Goal: Task Accomplishment & Management: Complete application form

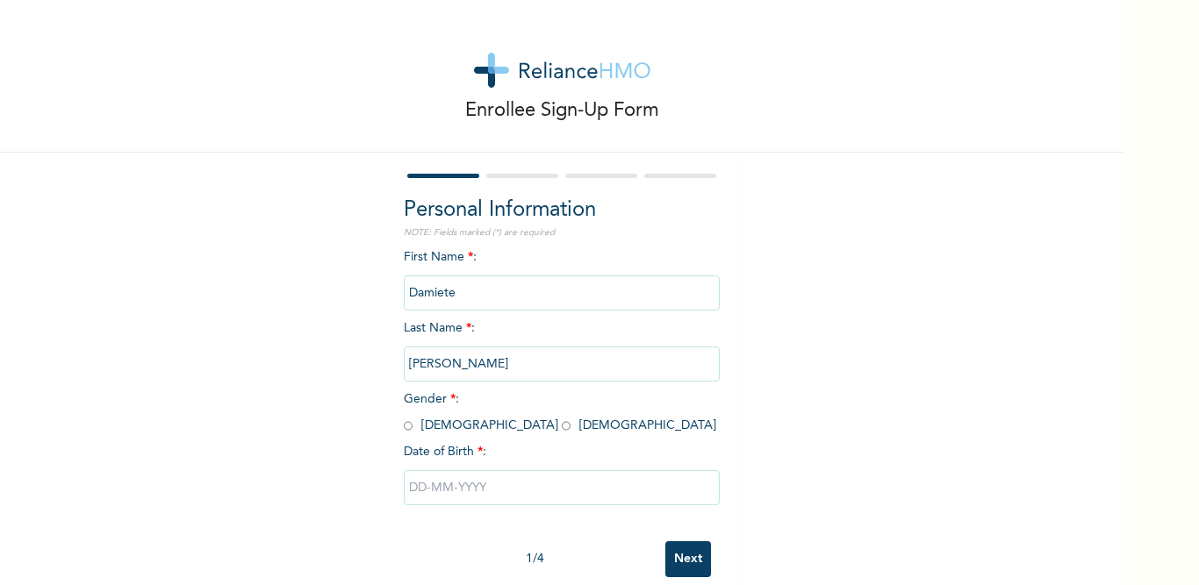
scroll to position [33, 0]
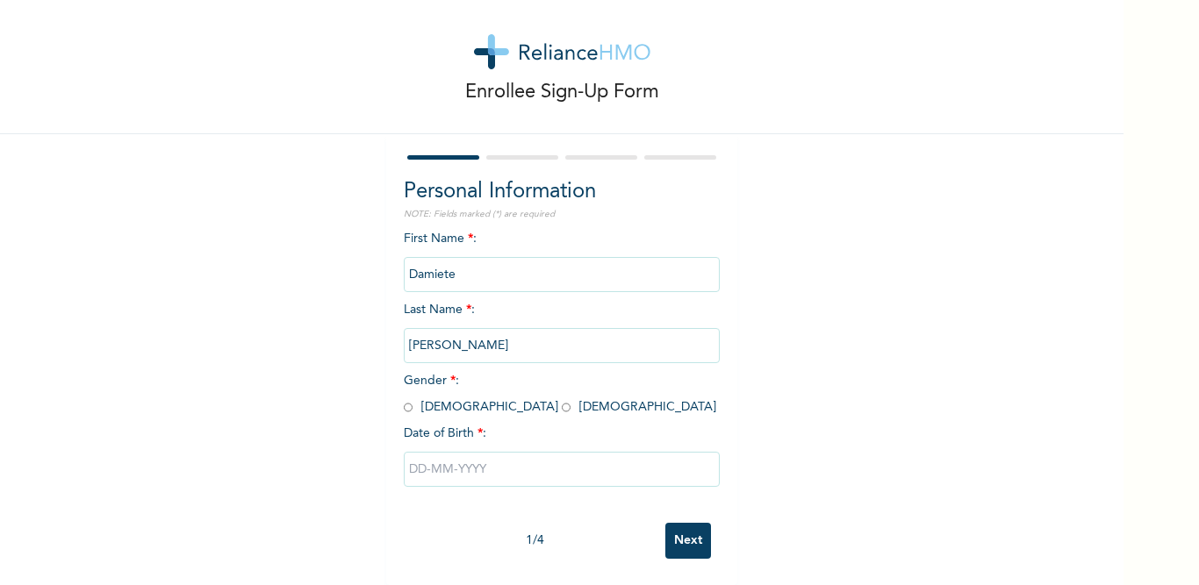
click at [404, 399] on input "radio" at bounding box center [408, 407] width 9 height 17
radio input "true"
click at [482, 452] on input "text" at bounding box center [562, 469] width 316 height 35
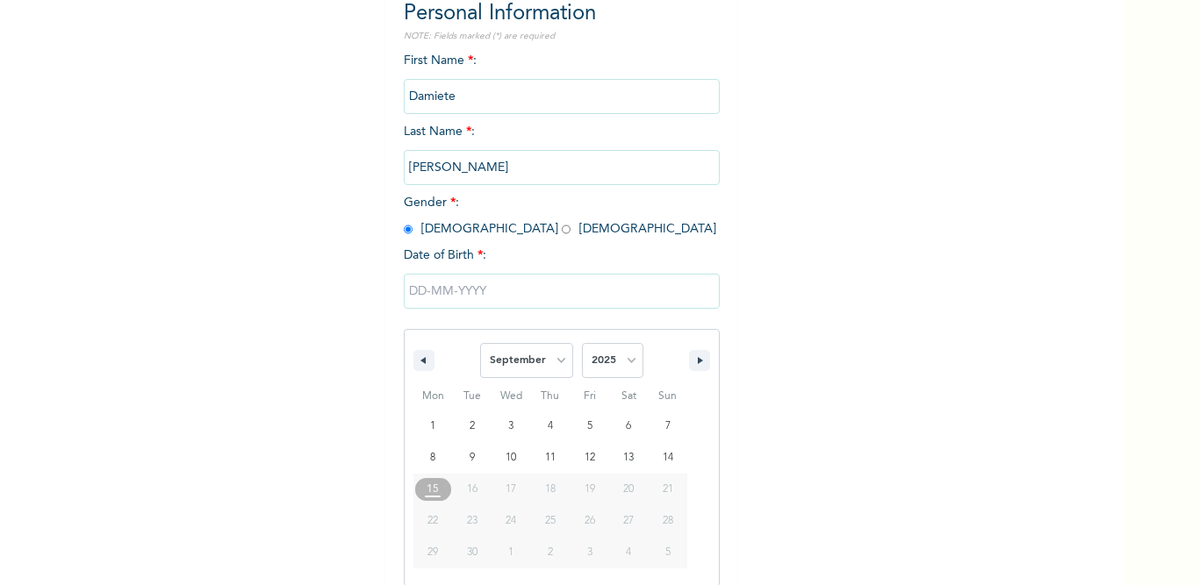
scroll to position [214, 0]
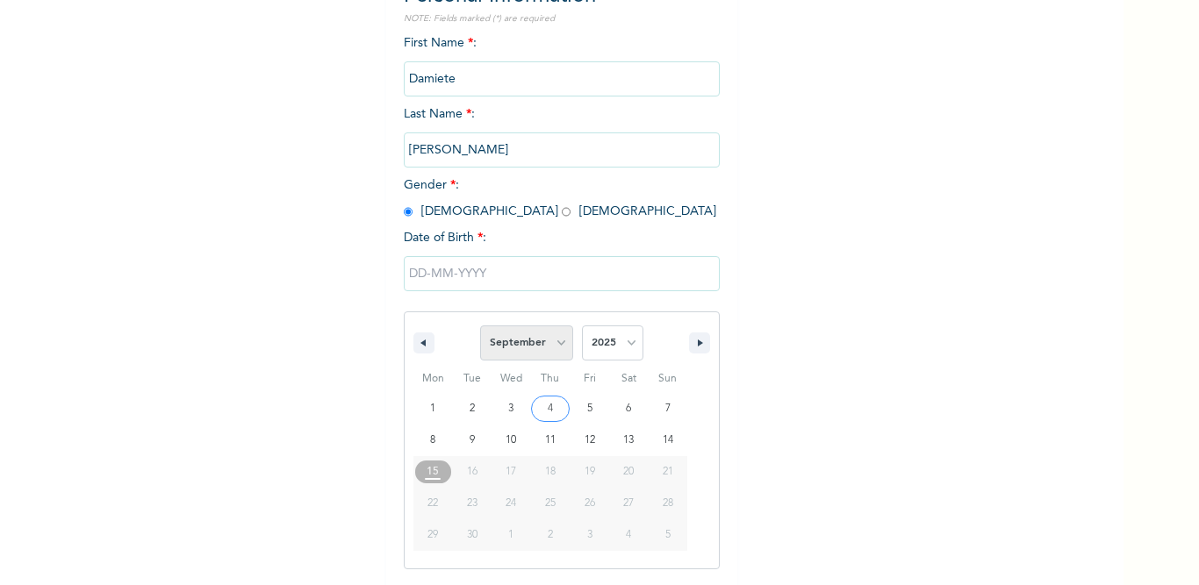
click at [555, 342] on select "January February March April May June July August September October November De…" at bounding box center [526, 343] width 93 height 35
select select "2"
click at [480, 326] on select "January February March April May June July August September October November De…" at bounding box center [526, 343] width 93 height 35
type input "[DATE]"
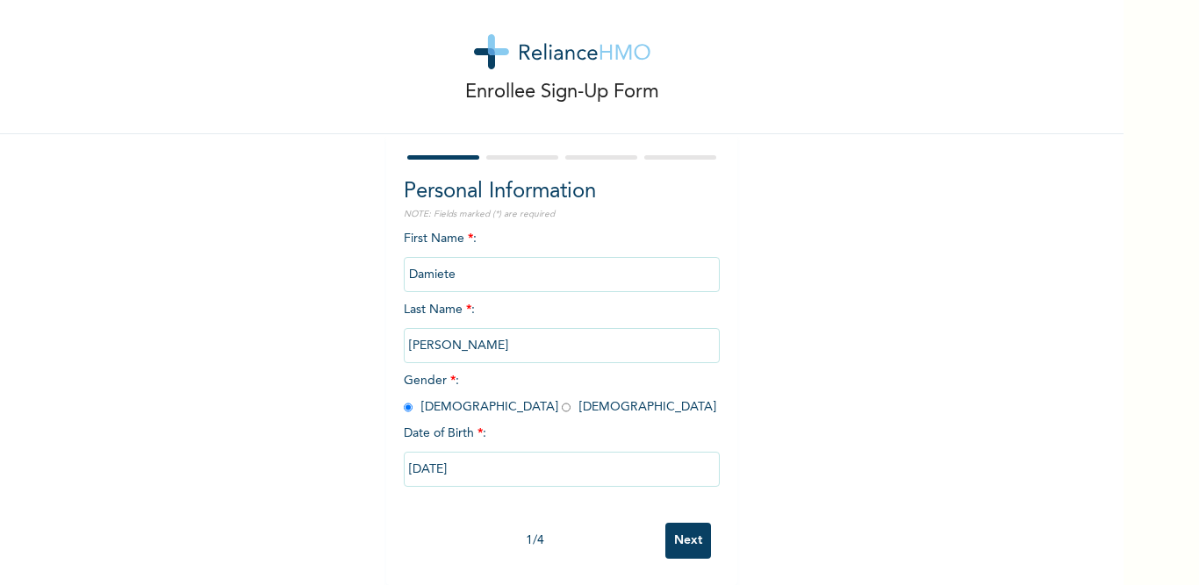
scroll to position [33, 0]
drag, startPoint x: 470, startPoint y: 458, endPoint x: 441, endPoint y: 453, distance: 30.3
click at [441, 453] on input "[DATE]" at bounding box center [562, 469] width 316 height 35
select select "2"
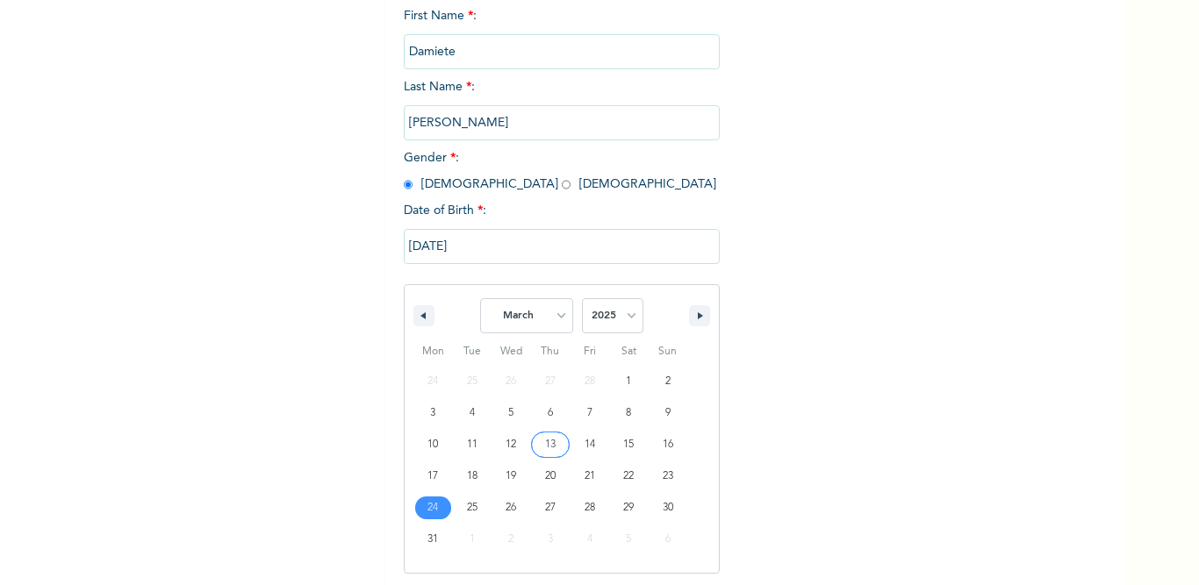
scroll to position [246, 0]
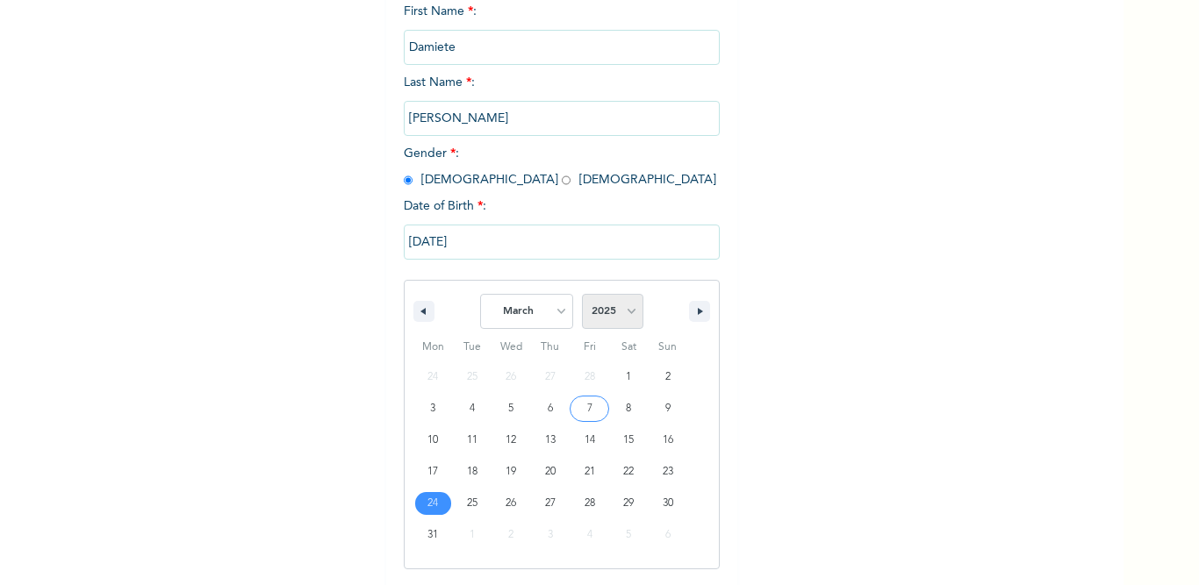
click at [626, 316] on select "2025 2024 2023 2022 2021 2020 2019 2018 2017 2016 2015 2014 2013 2012 2011 2010…" at bounding box center [612, 311] width 61 height 35
select select "1992"
click at [582, 295] on select "2025 2024 2023 2022 2021 2020 2019 2018 2017 2016 2015 2014 2013 2012 2011 2010…" at bounding box center [612, 311] width 61 height 35
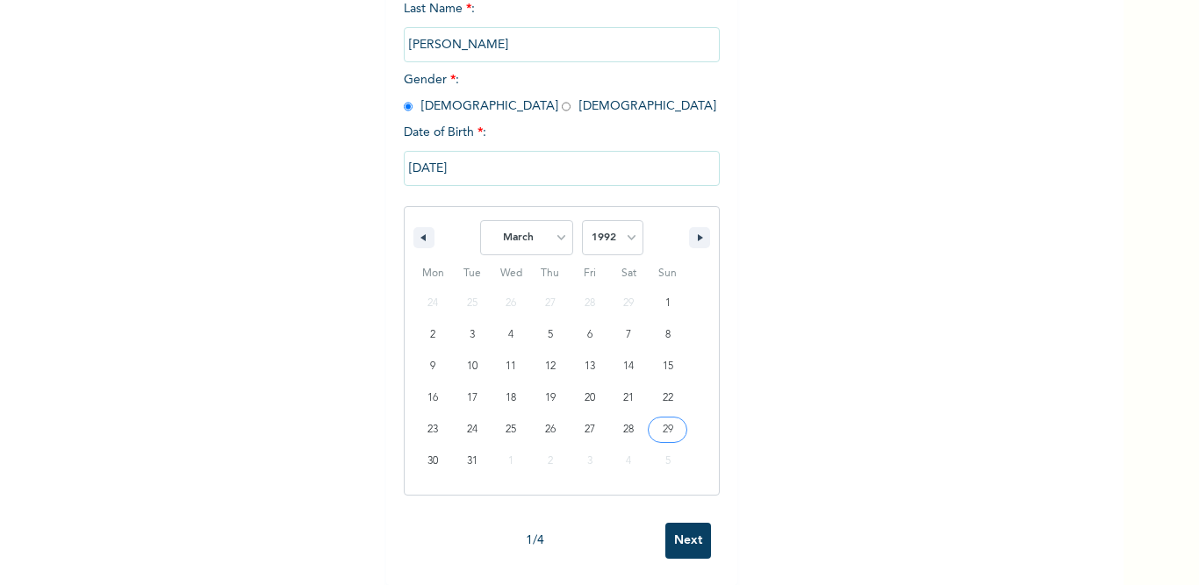
click at [695, 529] on input "Next" at bounding box center [688, 541] width 46 height 36
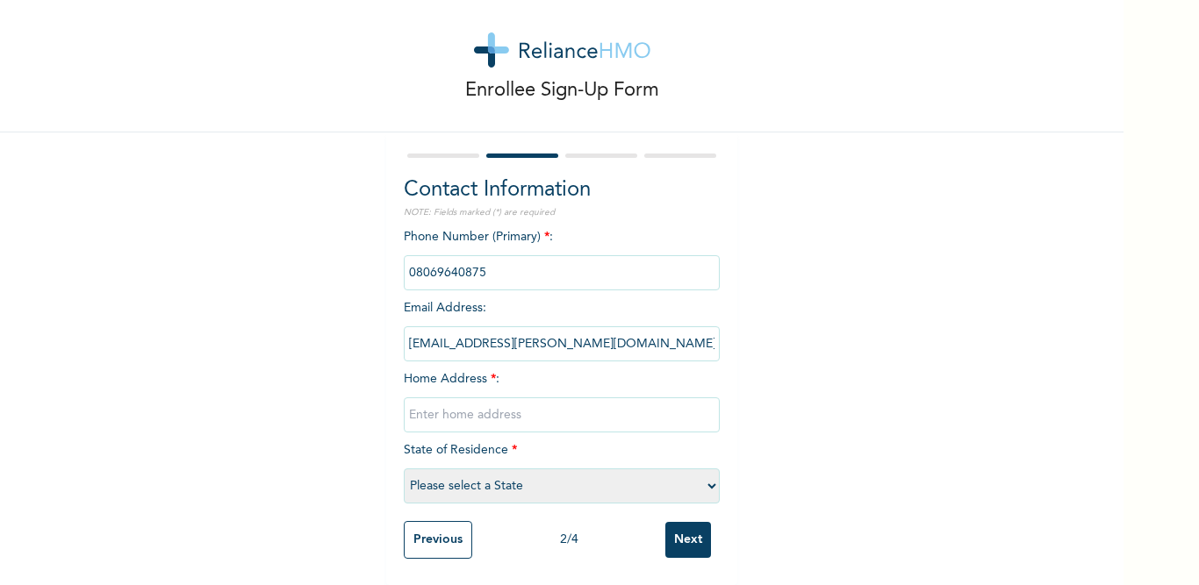
scroll to position [35, 0]
click at [462, 408] on input "text" at bounding box center [562, 415] width 316 height 35
type input "[STREET_ADDRESS]."
click at [699, 469] on select "Please select a State [PERSON_NAME] (FCT) [PERSON_NAME] Ibom [GEOGRAPHIC_DATA] …" at bounding box center [562, 486] width 316 height 35
select select "33"
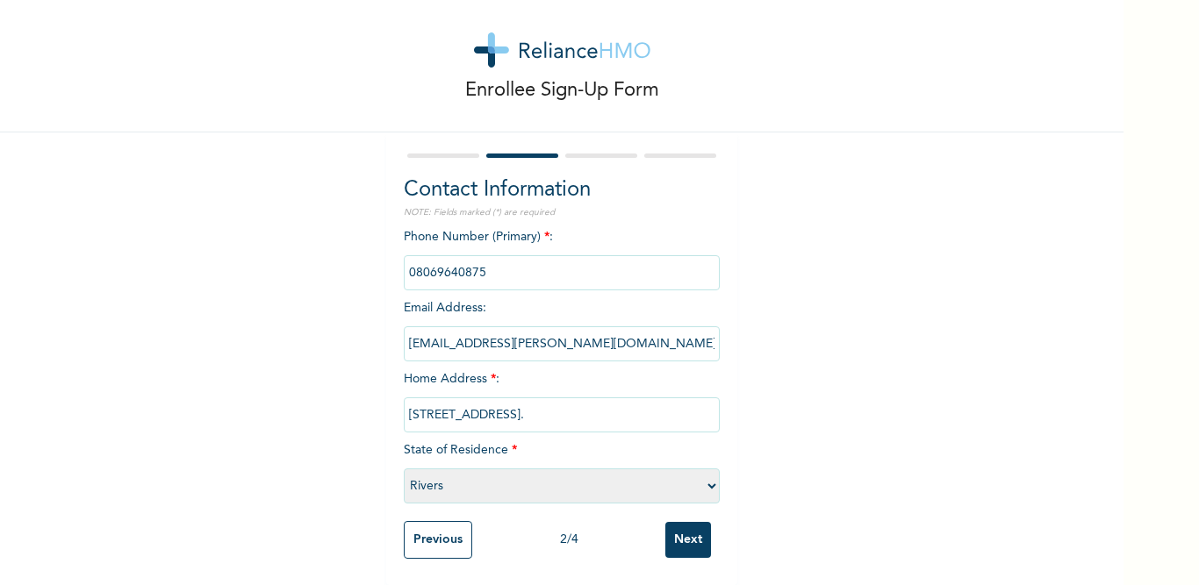
click at [404, 469] on select "Please select a State [PERSON_NAME] (FCT) [PERSON_NAME] Ibom [GEOGRAPHIC_DATA] …" at bounding box center [562, 486] width 316 height 35
click at [684, 522] on input "Next" at bounding box center [688, 540] width 46 height 36
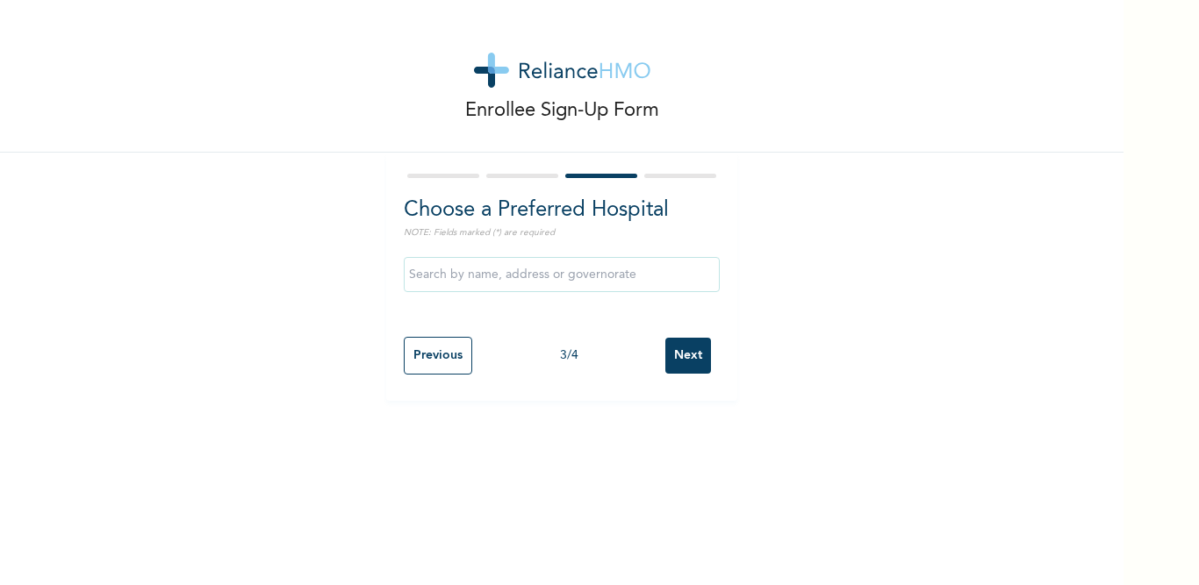
click at [503, 281] on input "text" at bounding box center [562, 274] width 316 height 35
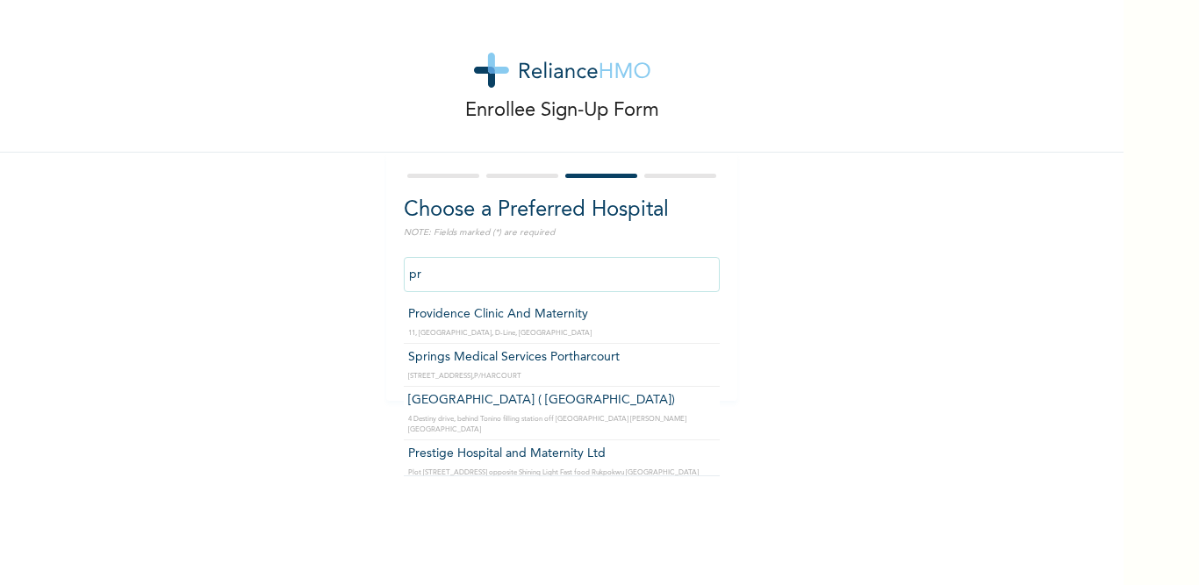
type input "p"
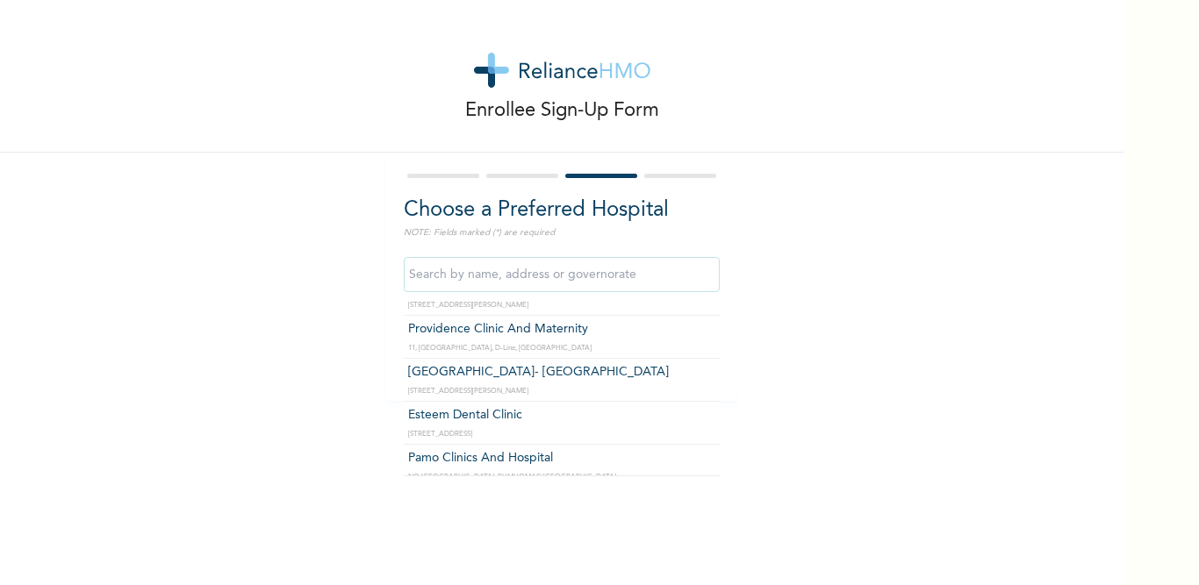
scroll to position [246, 0]
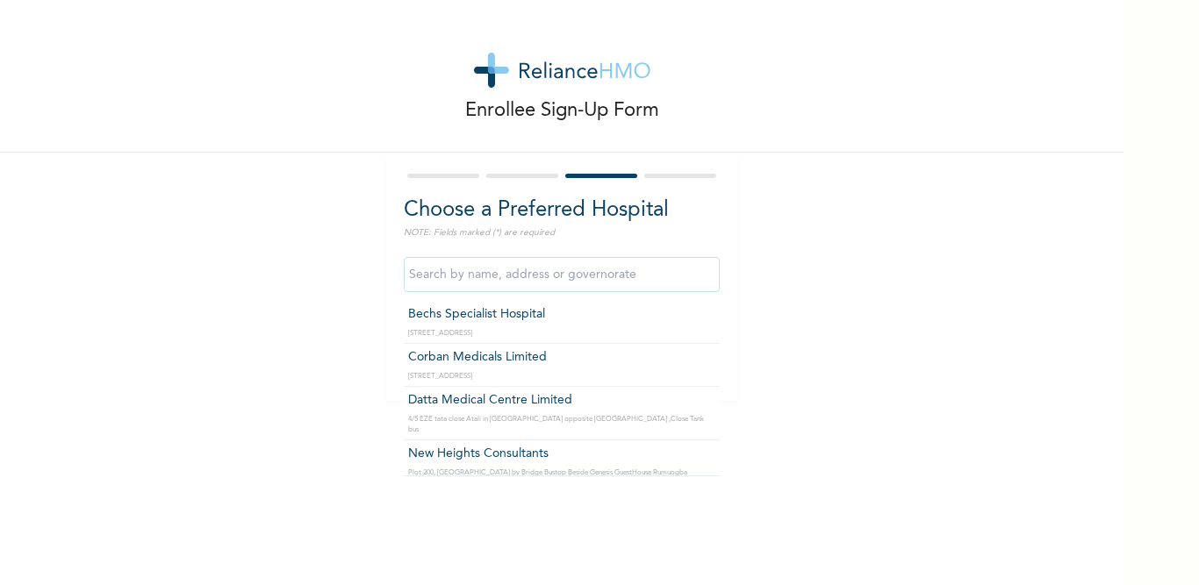
click at [497, 276] on input "text" at bounding box center [562, 274] width 316 height 35
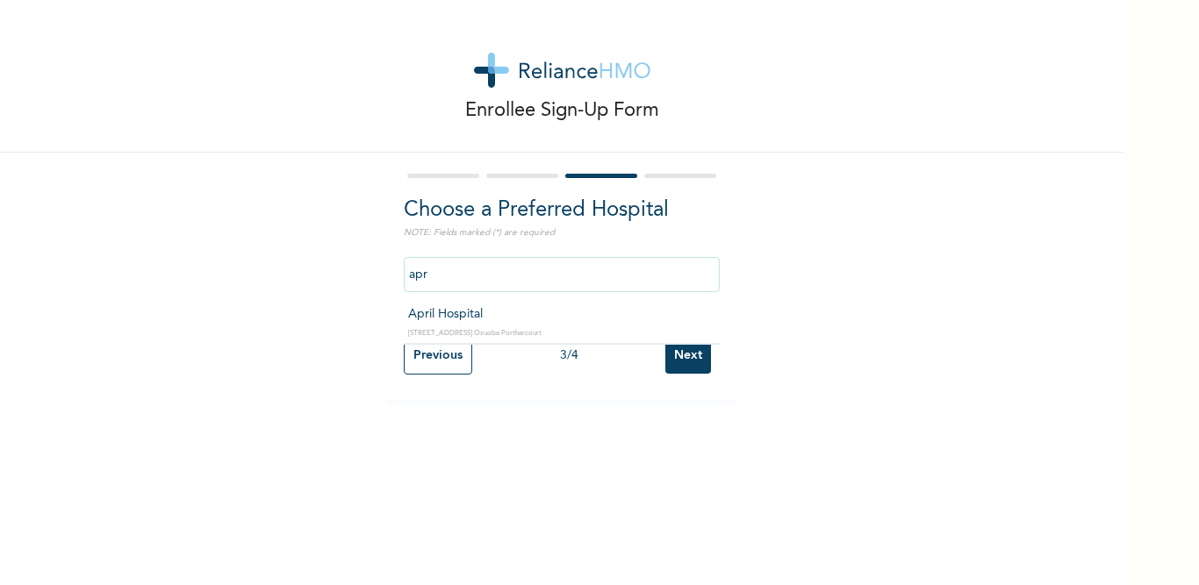
scroll to position [0, 0]
type input "April Hospital"
click at [687, 361] on input "Next" at bounding box center [688, 356] width 46 height 36
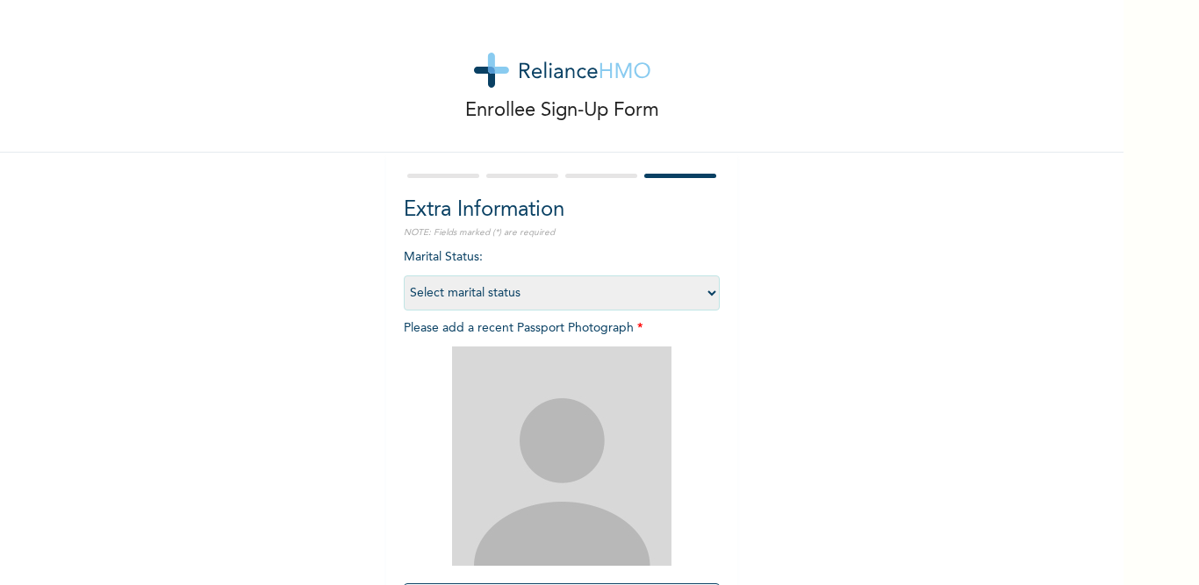
click at [682, 286] on select "Select marital status [DEMOGRAPHIC_DATA] Married [DEMOGRAPHIC_DATA] Widow/[DEMO…" at bounding box center [562, 293] width 316 height 35
select select "2"
click at [404, 276] on select "Select marital status [DEMOGRAPHIC_DATA] Married [DEMOGRAPHIC_DATA] Widow/[DEMO…" at bounding box center [562, 293] width 316 height 35
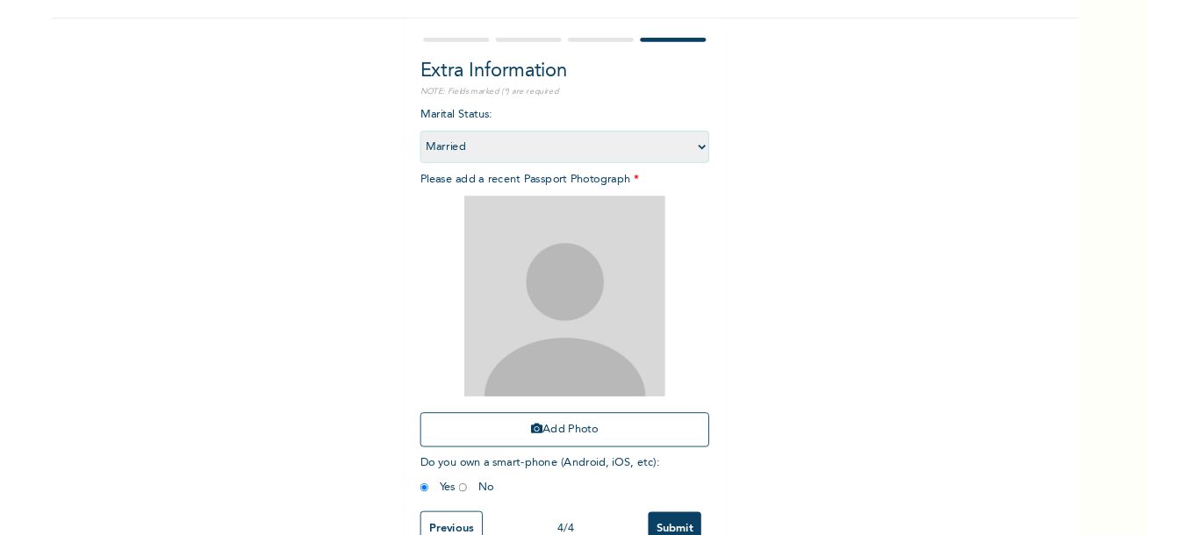
scroll to position [185, 0]
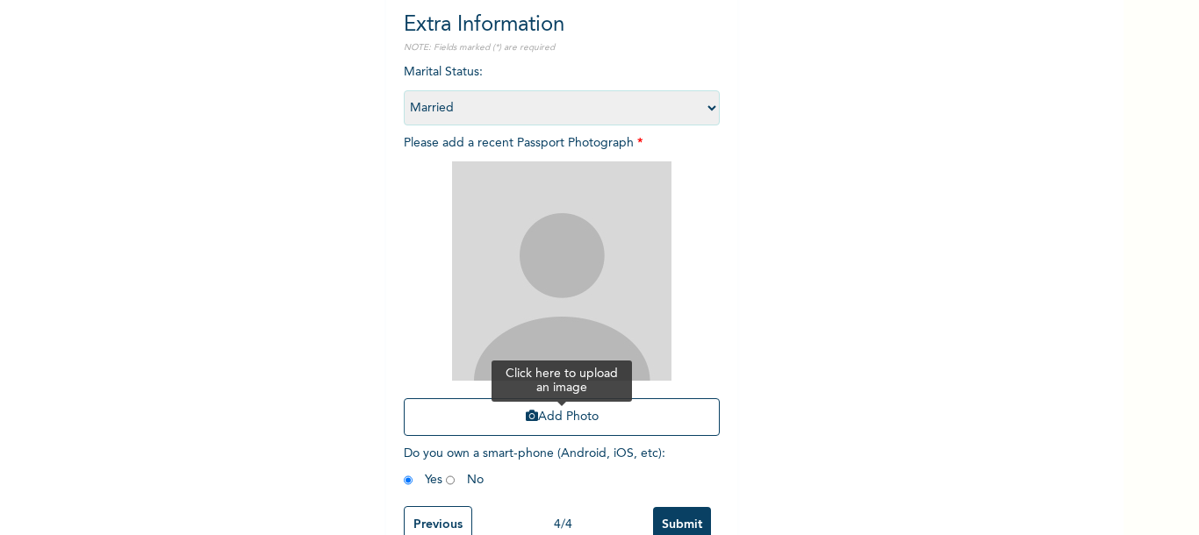
click at [548, 411] on button "Add Photo" at bounding box center [562, 417] width 316 height 38
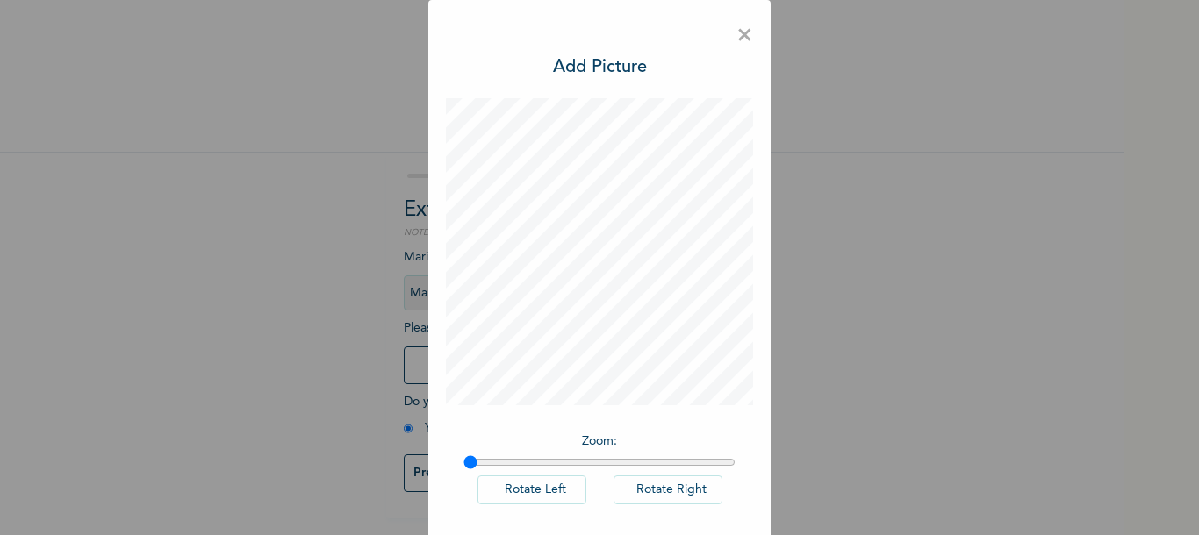
scroll to position [77, 0]
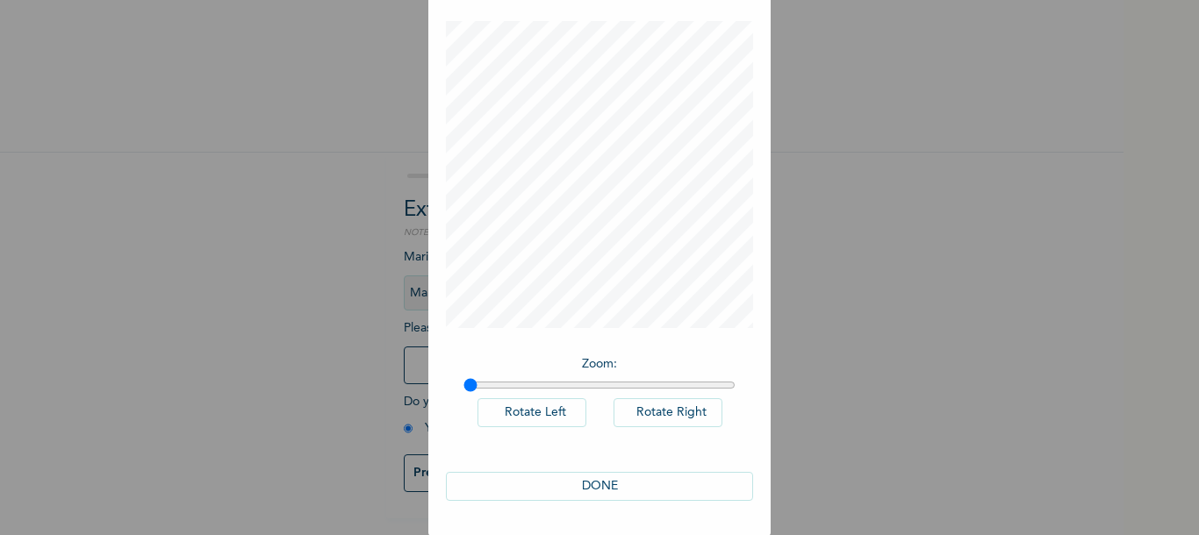
click at [601, 483] on button "DONE" at bounding box center [599, 486] width 307 height 29
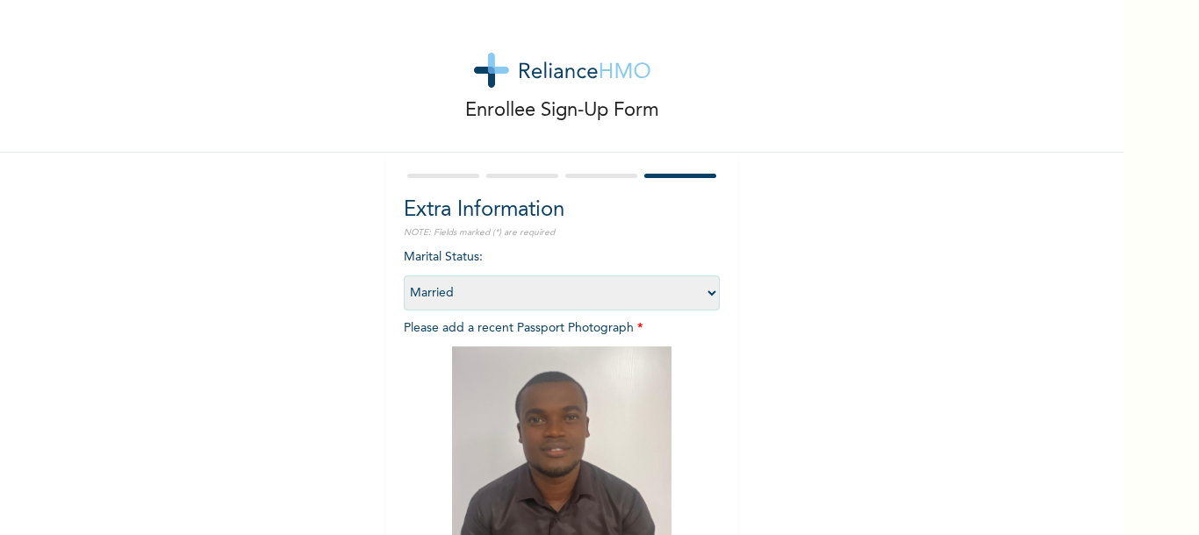
scroll to position [235, 0]
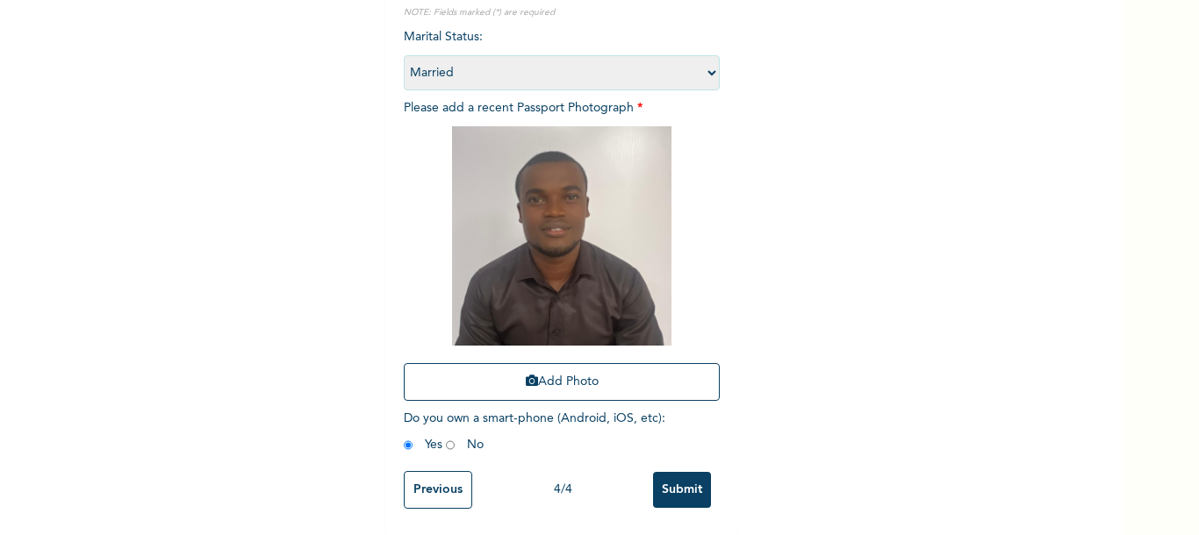
click at [680, 472] on input "Submit" at bounding box center [682, 490] width 58 height 36
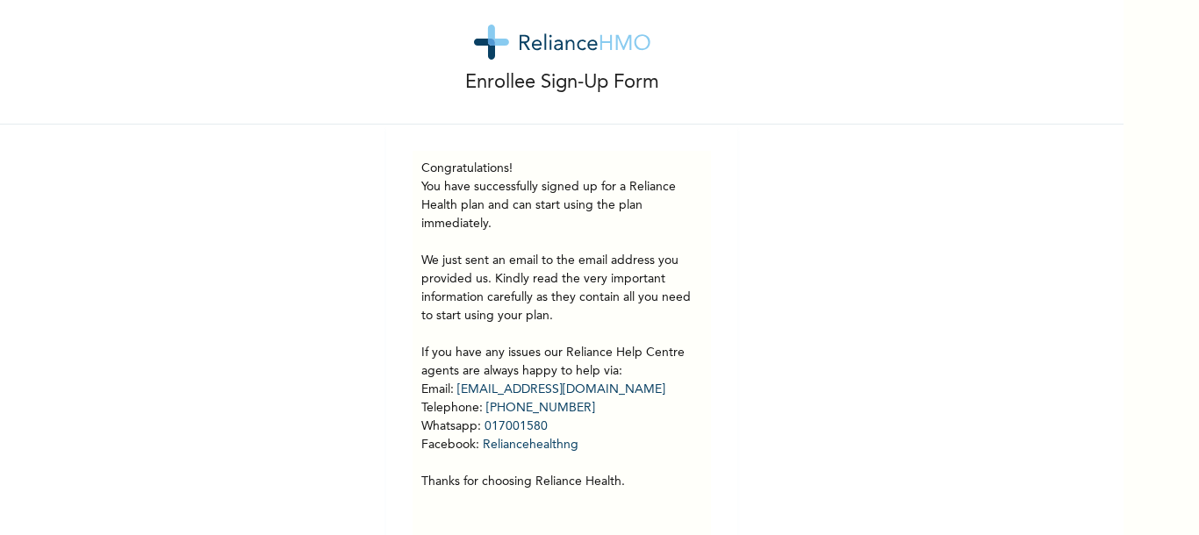
scroll to position [0, 0]
